Goal: Task Accomplishment & Management: Complete application form

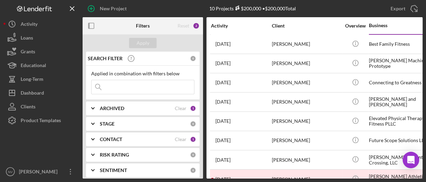
click at [145, 140] on div "CONTACT" at bounding box center [137, 140] width 75 height 6
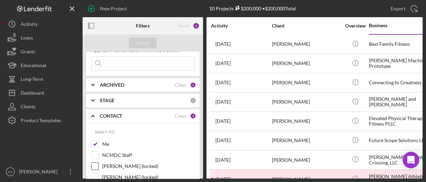
scroll to position [69, 0]
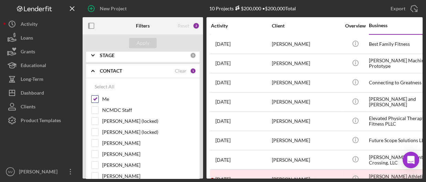
click at [96, 96] on input "Me" at bounding box center [95, 99] width 7 height 7
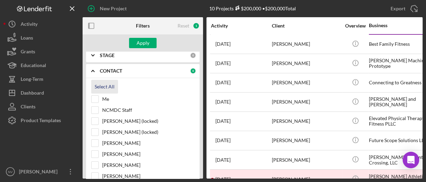
click at [113, 87] on div "Select All" at bounding box center [105, 87] width 20 height 14
checkbox input "true"
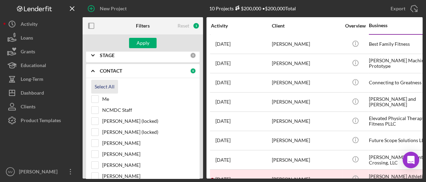
checkbox input "true"
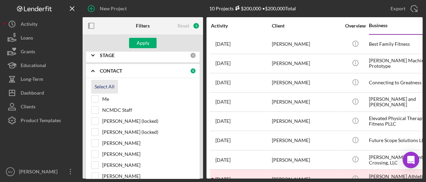
checkbox input "true"
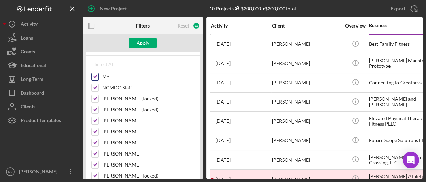
scroll to position [103, 0]
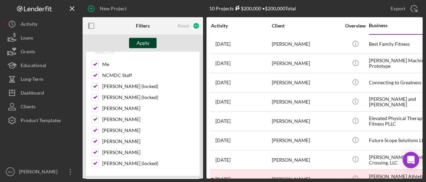
click at [141, 40] on div "Apply" at bounding box center [143, 43] width 13 height 10
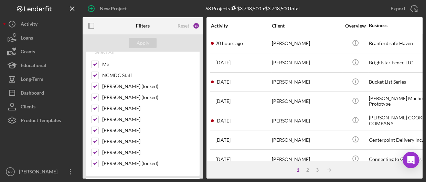
scroll to position [275, 0]
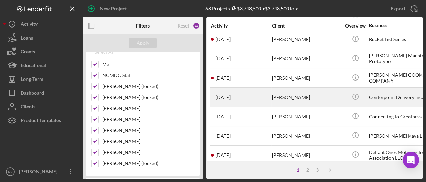
click at [377, 99] on div "Centerpoint Delivery Inc." at bounding box center [403, 97] width 69 height 18
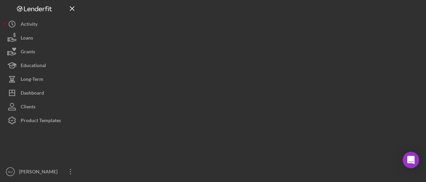
click at [377, 99] on div at bounding box center [253, 89] width 340 height 179
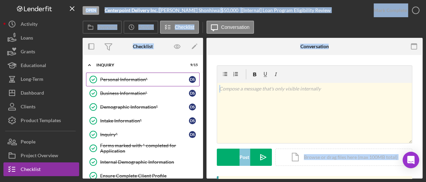
click at [125, 78] on div "Personal Information*" at bounding box center [144, 80] width 89 height 6
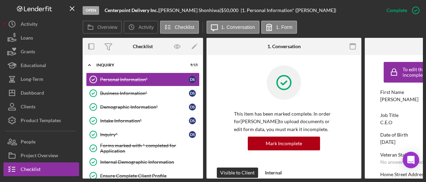
click at [406, 179] on div "Open Centerpoint Delivery Inc. | [PERSON_NAME] | $50,000 $50,000 | 1. Personal …" at bounding box center [213, 91] width 426 height 182
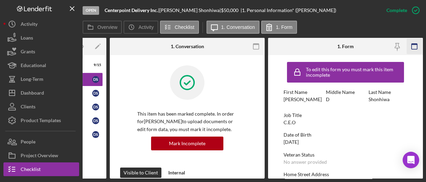
click at [415, 46] on icon "button" at bounding box center [414, 46] width 15 height 15
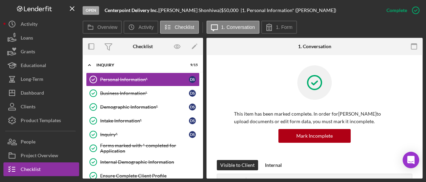
click at [415, 46] on icon "button" at bounding box center [413, 46] width 15 height 15
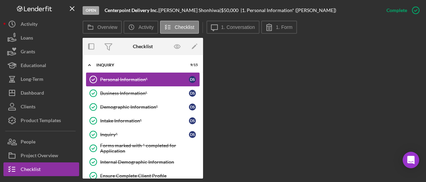
click at [128, 81] on div "Personal Information*" at bounding box center [144, 80] width 89 height 6
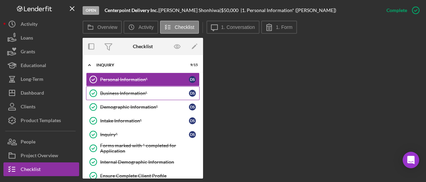
click at [128, 91] on div "Business Information*" at bounding box center [144, 94] width 89 height 6
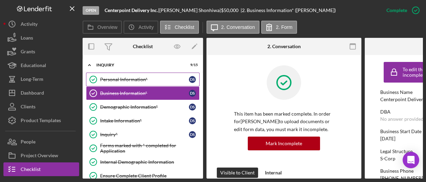
click at [129, 80] on div "Personal Information*" at bounding box center [144, 80] width 89 height 6
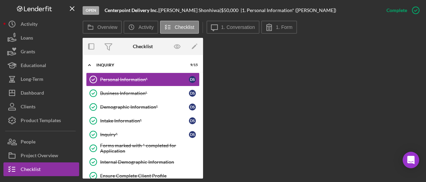
drag, startPoint x: 382, startPoint y: 40, endPoint x: 369, endPoint y: 45, distance: 14.2
click at [381, 41] on div "Overview Internal Workflow Stage Open Icon/Dropdown Arrow Archive (can unarchiv…" at bounding box center [253, 108] width 340 height 141
click at [276, 29] on label "1. Form" at bounding box center [284, 27] width 17 height 6
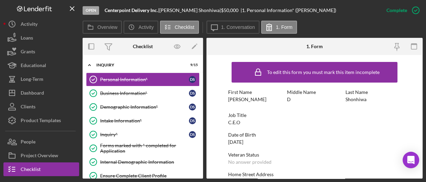
drag, startPoint x: 300, startPoint y: 116, endPoint x: 284, endPoint y: 105, distance: 19.1
click at [284, 105] on div "First Name [PERSON_NAME] Middle Name D Last Name Shonhiwa" at bounding box center [314, 100] width 173 height 20
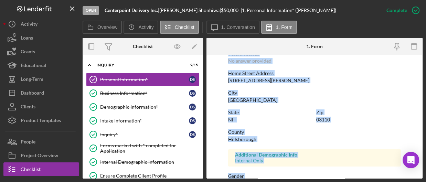
scroll to position [191, 0]
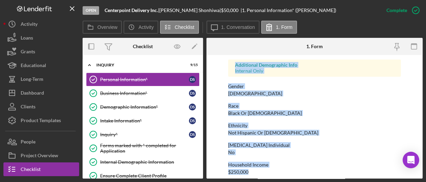
drag, startPoint x: 228, startPoint y: 92, endPoint x: 280, endPoint y: 173, distance: 95.5
click at [280, 173] on div "To edit this form you must mark this item incomplete First Name [PERSON_NAME] M…" at bounding box center [314, 24] width 173 height 314
copy div "First Name [PERSON_NAME] Middle Name D Last Name Shonhiwa Job Title C.E.O Date …"
click at [315, 101] on div "To edit this form you must mark this item incomplete First Name [PERSON_NAME] M…" at bounding box center [314, 24] width 173 height 314
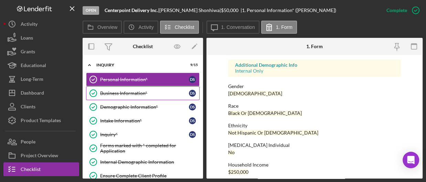
click at [135, 94] on div "Business Information*" at bounding box center [144, 94] width 89 height 6
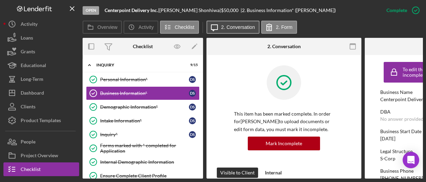
click at [219, 24] on icon "Icon/Message" at bounding box center [214, 27] width 17 height 17
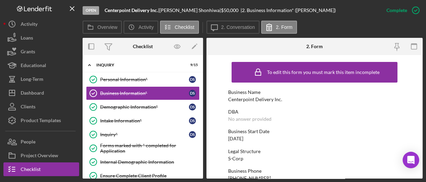
click at [289, 113] on div "DBA" at bounding box center [314, 112] width 173 height 6
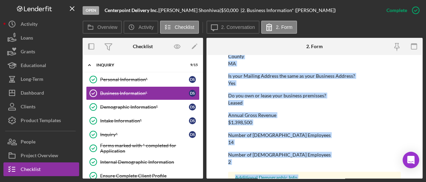
scroll to position [395, 0]
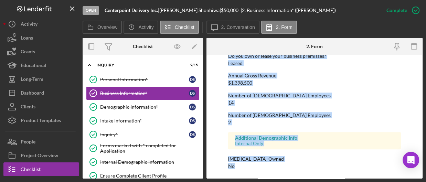
drag, startPoint x: 228, startPoint y: 93, endPoint x: 300, endPoint y: 176, distance: 109.9
click at [300, 176] on form "To edit this form you must mark this item incomplete Business Name Centerpoint …" at bounding box center [315, 117] width 216 height 124
copy div "Business Name Centerpoint Delivery Inc. DBA No answer provided Business Start D…"
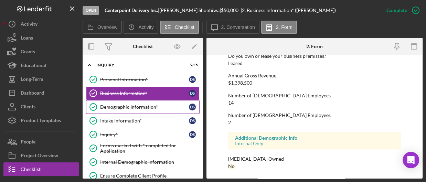
click at [119, 107] on div "Demographic Information*" at bounding box center [144, 107] width 89 height 6
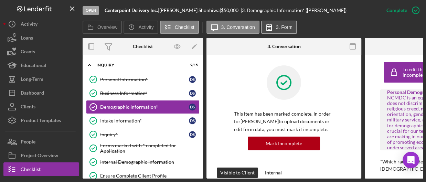
click at [277, 27] on label "3. Form" at bounding box center [284, 27] width 17 height 6
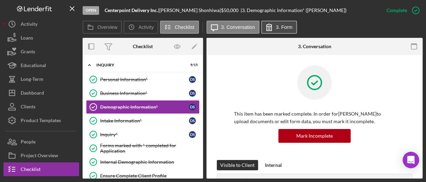
click at [277, 30] on button "3. Form" at bounding box center [279, 27] width 36 height 13
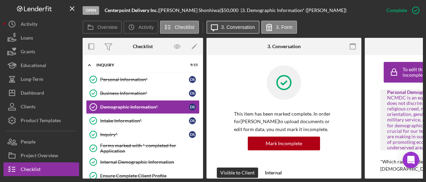
click at [227, 28] on label "3. Conversation" at bounding box center [238, 27] width 34 height 6
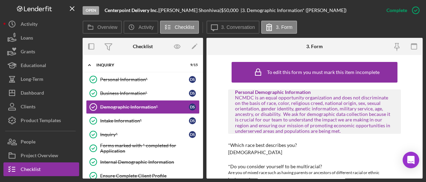
drag, startPoint x: 321, startPoint y: 151, endPoint x: 295, endPoint y: 115, distance: 44.2
click at [294, 115] on div "NCMDC is an equal opportunity organization and does not discriminate on the bas…" at bounding box center [314, 114] width 159 height 39
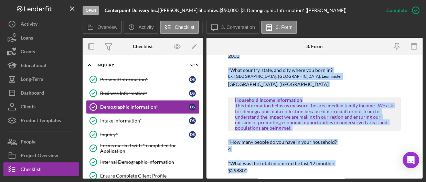
scroll to position [468, 0]
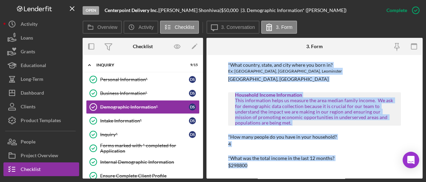
drag, startPoint x: 228, startPoint y: 145, endPoint x: 372, endPoint y: 169, distance: 145.2
copy div "*Which race best describes you? [DEMOGRAPHIC_DATA] *Do you consider yourself to…"
click at [126, 121] on div "Intake Information*" at bounding box center [144, 121] width 89 height 6
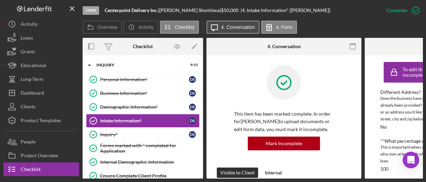
click at [244, 27] on label "4. Conversation" at bounding box center [238, 27] width 34 height 6
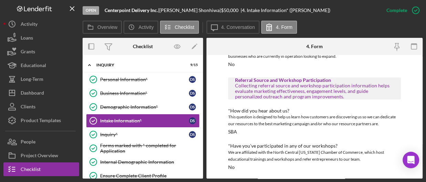
scroll to position [350, 0]
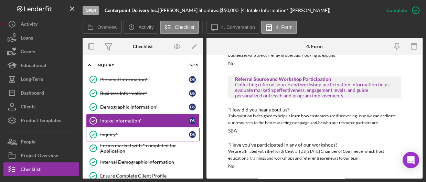
click at [115, 136] on div "Inquiry*" at bounding box center [144, 135] width 89 height 6
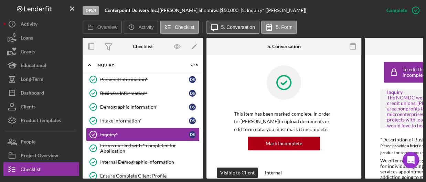
click at [248, 24] on label "5. Conversation" at bounding box center [238, 27] width 34 height 6
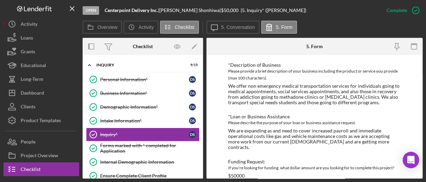
scroll to position [73, 0]
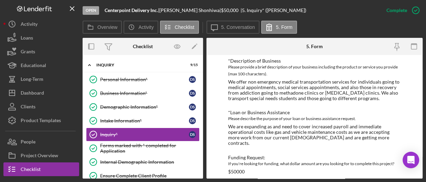
click at [227, 60] on div "To edit this form you must mark this item incomplete Inquiry The NCMDC works in…" at bounding box center [315, 117] width 216 height 124
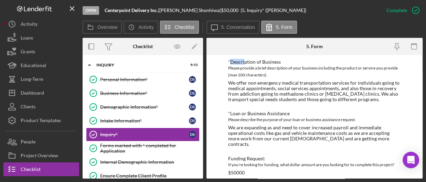
drag, startPoint x: 230, startPoint y: 60, endPoint x: 245, endPoint y: 61, distance: 14.9
click at [245, 61] on div "*Description of Business" at bounding box center [314, 62] width 173 height 6
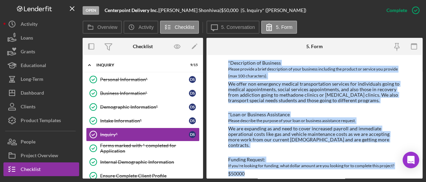
scroll to position [73, 0]
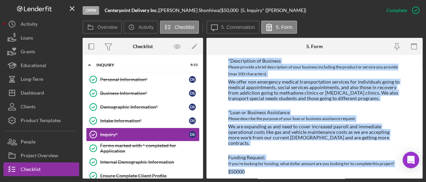
drag, startPoint x: 228, startPoint y: 59, endPoint x: 283, endPoint y: 175, distance: 128.3
click at [283, 175] on div "To edit this form you must mark this item incomplete Inquiry The NCMDC works in…" at bounding box center [314, 83] width 173 height 196
copy div "*Description of Business Please provide a brief description of your business in…"
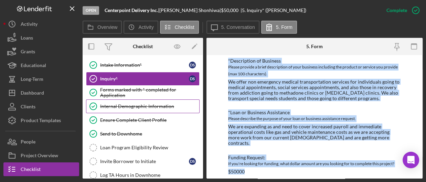
scroll to position [69, 0]
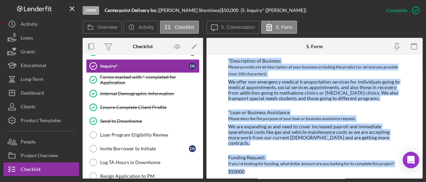
copy div "*Description of Business Please provide a brief description of your business in…"
click at [128, 93] on div "Internal Demographic Information" at bounding box center [149, 94] width 99 height 6
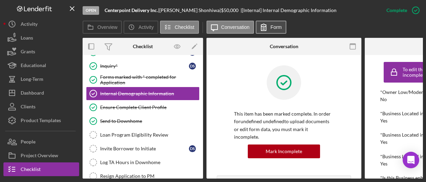
click at [276, 29] on label "Form" at bounding box center [276, 27] width 11 height 6
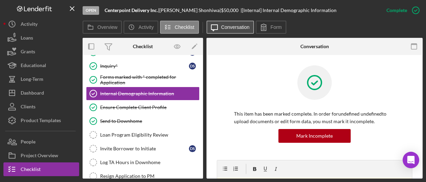
click at [245, 30] on button "Icon/Message Conversation" at bounding box center [231, 27] width 48 height 13
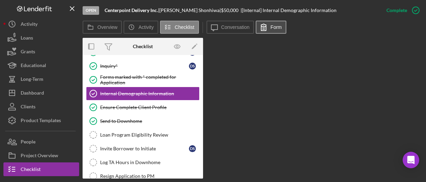
click at [272, 28] on label "Form" at bounding box center [276, 27] width 11 height 6
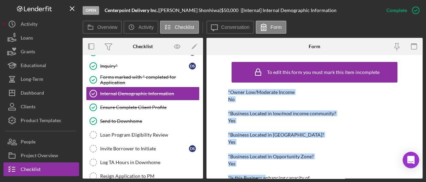
scroll to position [19, 0]
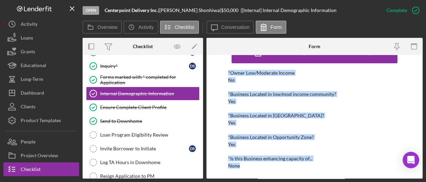
drag, startPoint x: 228, startPoint y: 91, endPoint x: 319, endPoint y: 165, distance: 117.5
click at [319, 165] on div "*Owner Low/Moderate Income No *Business Located in low/mod income community? Ye…" at bounding box center [314, 119] width 173 height 99
copy div "*Owner Low/Moderate Income No *Business Located in low/mod income community? Ye…"
click at [315, 108] on div "*Owner Low/Moderate Income No *Business Located in low/mod income community? Ye…" at bounding box center [314, 119] width 173 height 99
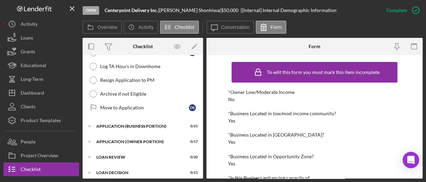
scroll to position [172, 0]
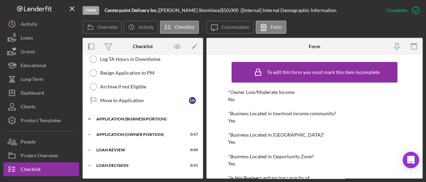
click at [129, 118] on div "APPLICATION (BUSINESS PORTION)" at bounding box center [145, 119] width 98 height 4
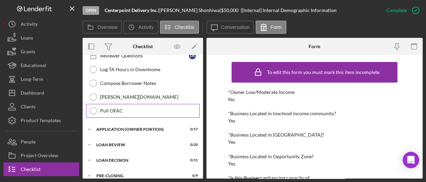
scroll to position [482, 0]
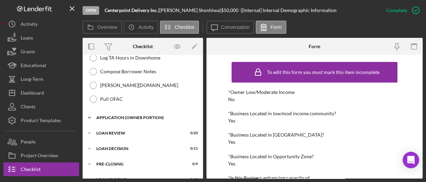
click at [152, 116] on div "APPLICATION (OWNER PORTION)" at bounding box center [145, 118] width 98 height 4
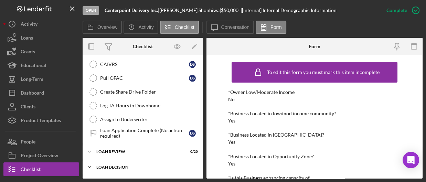
scroll to position [723, 0]
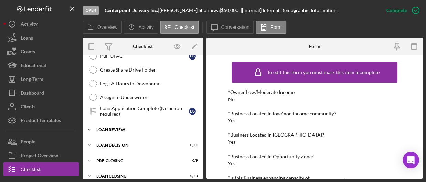
click at [145, 128] on div "LOAN REVIEW" at bounding box center [145, 130] width 98 height 4
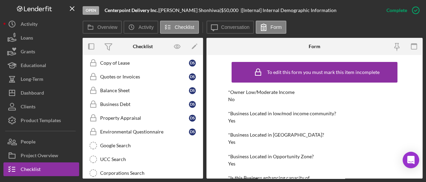
scroll to position [861, 0]
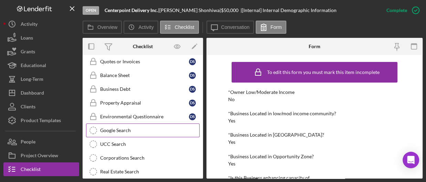
click at [96, 123] on icon "Google Search" at bounding box center [93, 130] width 17 height 17
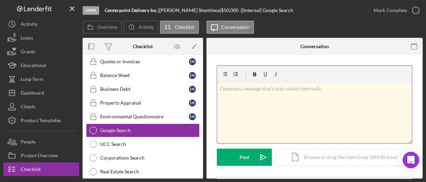
click at [240, 94] on div "v Color teal Color pink Remove color Add row above Add row below Add column bef…" at bounding box center [314, 113] width 195 height 60
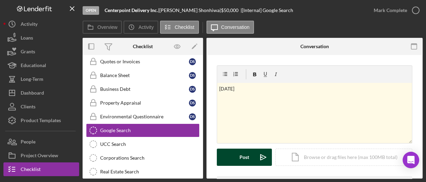
click at [248, 155] on div "Post" at bounding box center [245, 157] width 10 height 17
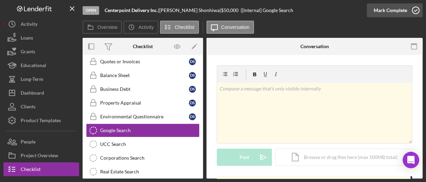
click at [415, 11] on polyline "button" at bounding box center [416, 11] width 3 height 2
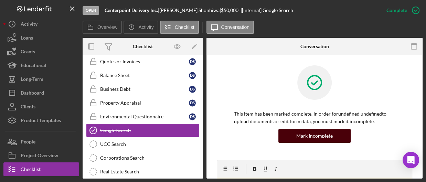
click at [315, 135] on div "Mark Incomplete" at bounding box center [315, 136] width 37 height 14
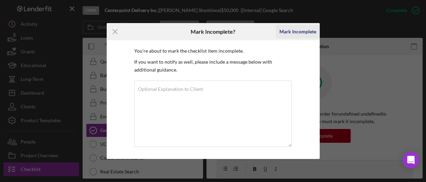
click at [299, 31] on div "Mark Incomplete" at bounding box center [297, 32] width 37 height 14
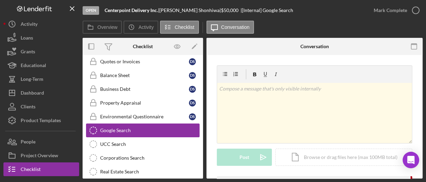
click at [139, 128] on div "Google Search" at bounding box center [149, 131] width 99 height 6
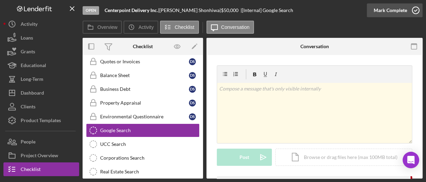
click at [417, 10] on icon "button" at bounding box center [415, 10] width 17 height 17
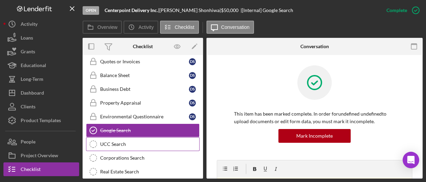
click at [101, 142] on div "UCC Search" at bounding box center [149, 145] width 99 height 6
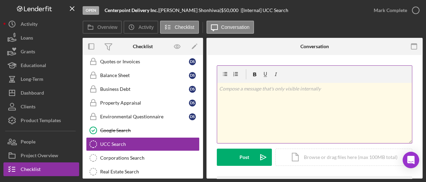
click at [228, 91] on p at bounding box center [314, 89] width 191 height 8
drag, startPoint x: 225, startPoint y: 89, endPoint x: 230, endPoint y: 89, distance: 5.2
click at [230, 89] on p "[DATE]" at bounding box center [314, 89] width 191 height 8
drag, startPoint x: 224, startPoint y: 89, endPoint x: 230, endPoint y: 89, distance: 5.5
click at [230, 89] on p "[DATE]" at bounding box center [314, 89] width 191 height 8
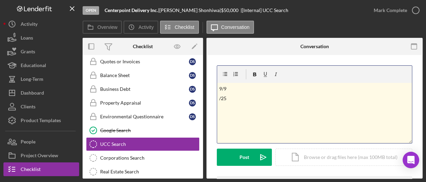
click at [227, 87] on p "9/9" at bounding box center [314, 89] width 191 height 8
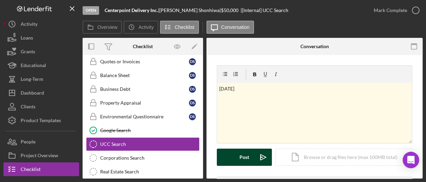
click at [242, 152] on div "Post" at bounding box center [245, 157] width 10 height 17
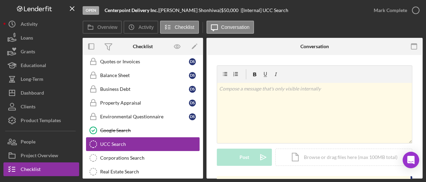
click at [123, 142] on div "UCC Search" at bounding box center [149, 145] width 99 height 6
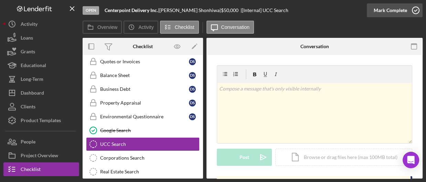
click at [414, 11] on icon "button" at bounding box center [415, 10] width 17 height 17
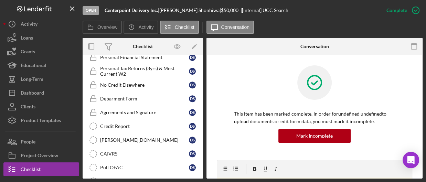
scroll to position [482, 0]
